Goal: Task Accomplishment & Management: Manage account settings

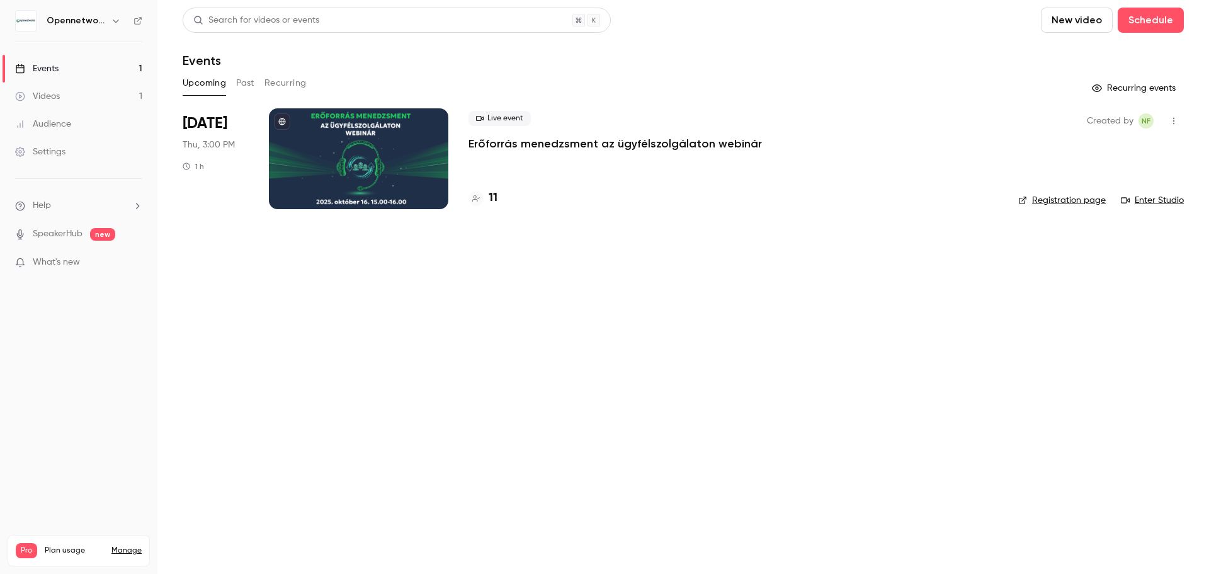
click at [373, 170] on div at bounding box center [358, 158] width 179 height 101
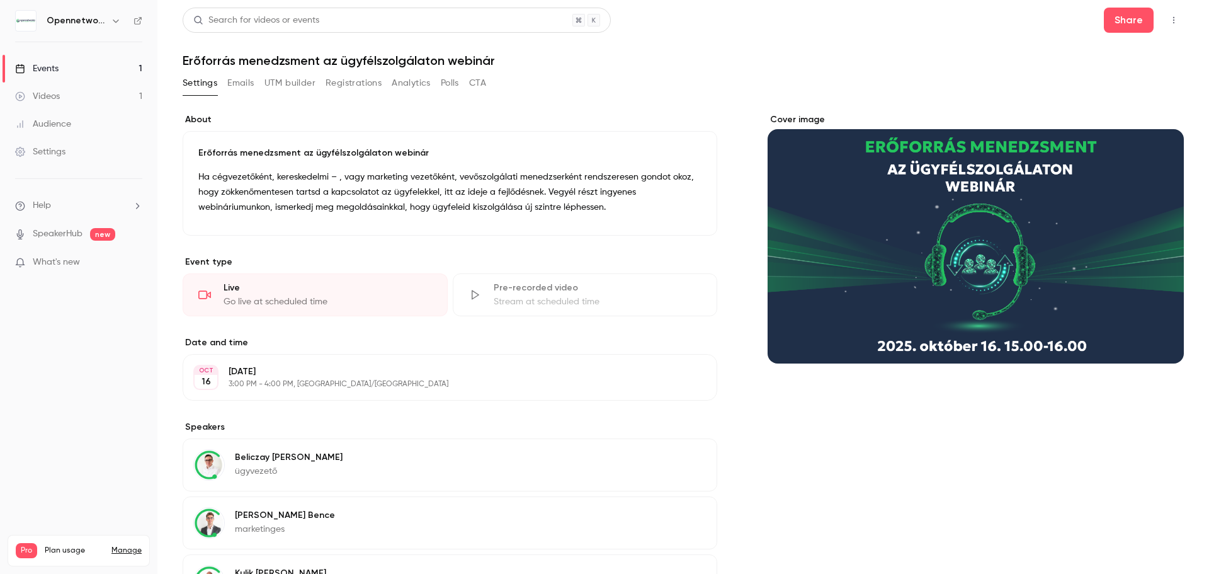
click at [353, 84] on button "Registrations" at bounding box center [354, 83] width 56 height 20
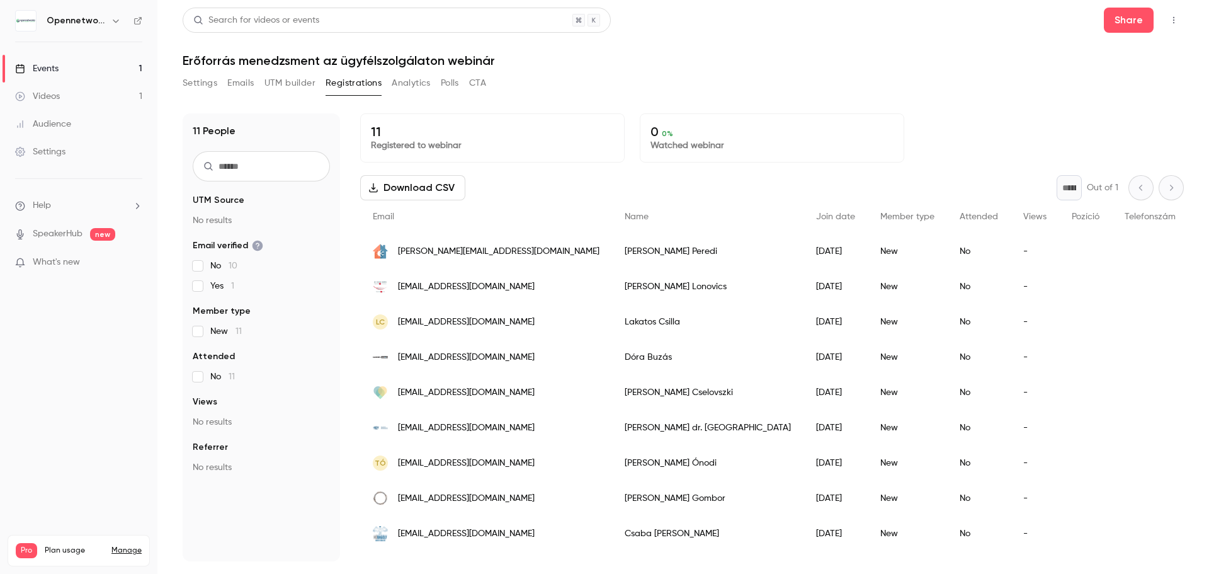
click at [761, 47] on header "Search for videos or events Share Erőforrás menedzsment az ügyfélszolgálaton we…" at bounding box center [683, 38] width 1001 height 60
click at [852, 72] on div "Search for videos or events Share Erőforrás menedzsment az ügyfélszolgálaton we…" at bounding box center [683, 285] width 1001 height 554
